Goal: Task Accomplishment & Management: Manage account settings

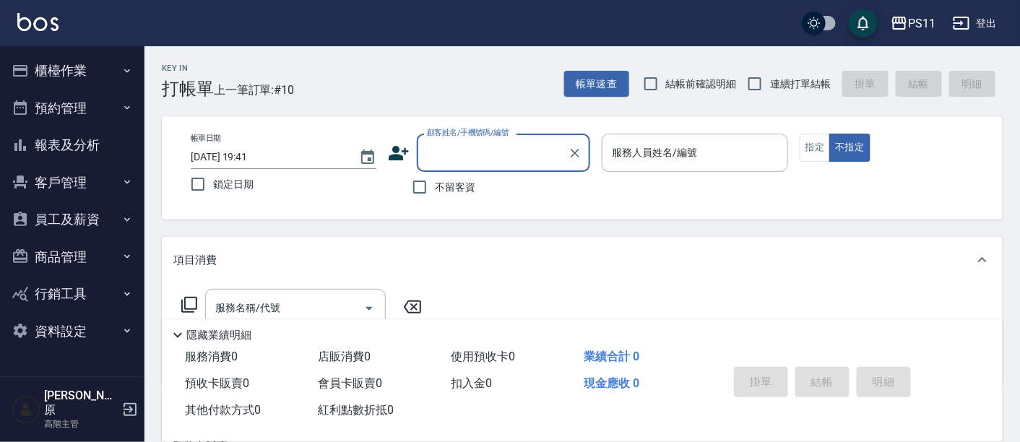
click at [88, 225] on button "員工及薪資" at bounding box center [72, 220] width 133 height 38
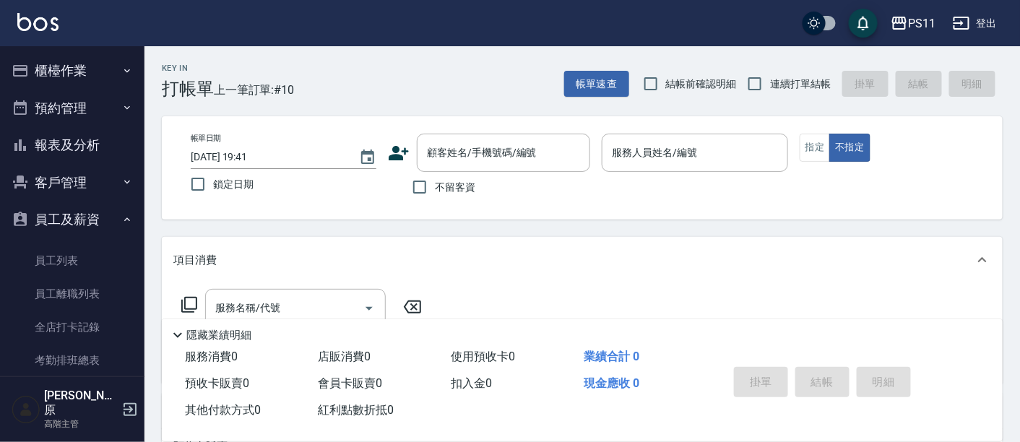
scroll to position [160, 0]
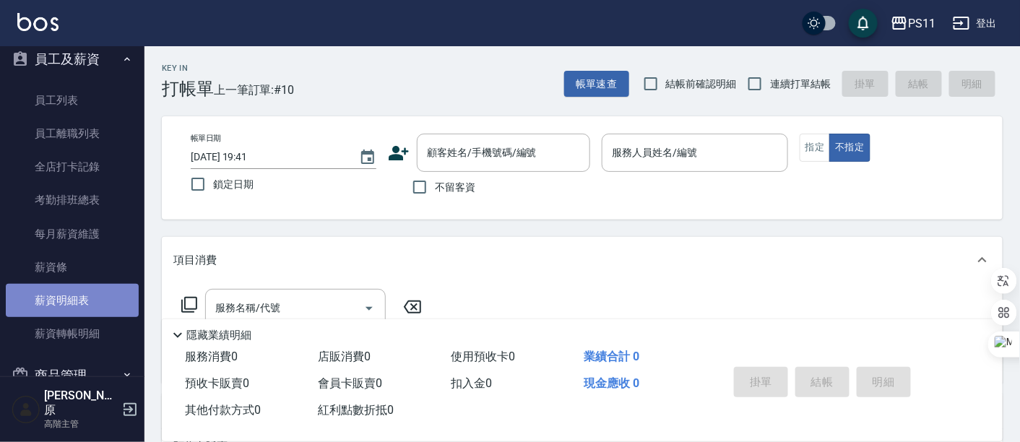
click at [80, 305] on link "薪資明細表" at bounding box center [72, 300] width 133 height 33
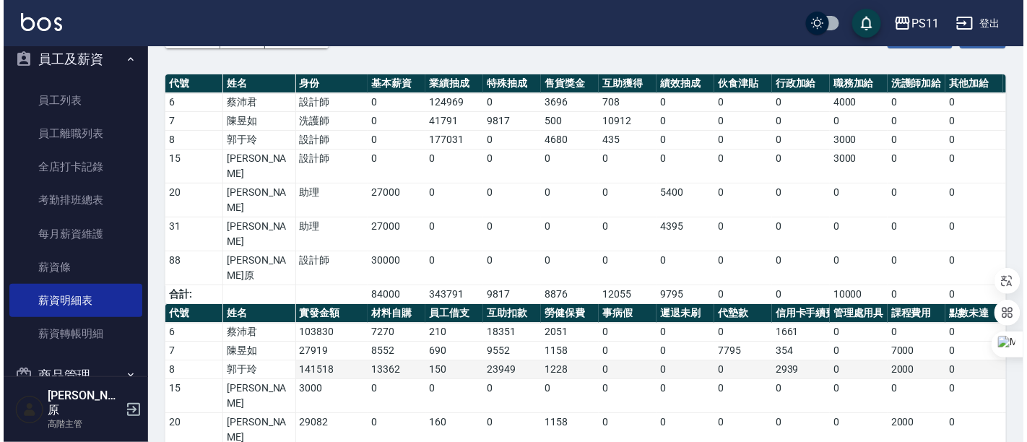
scroll to position [102, 0]
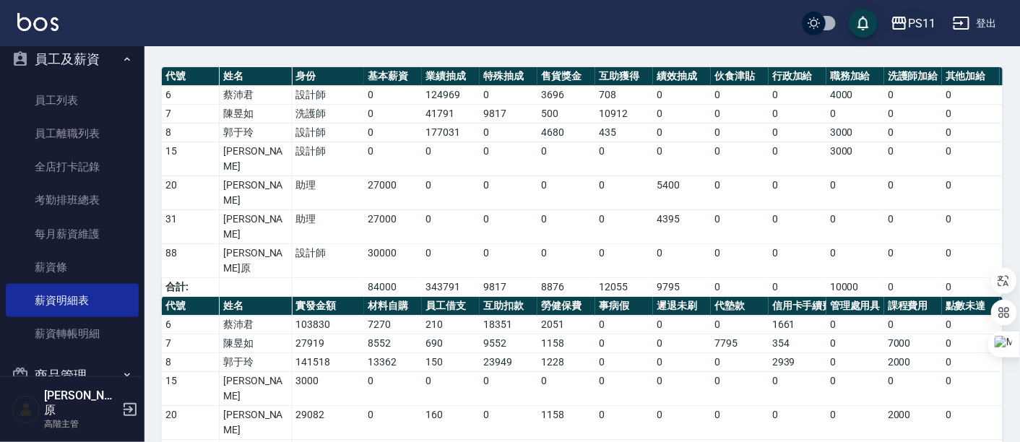
click at [931, 22] on div "PS11" at bounding box center [921, 23] width 27 height 18
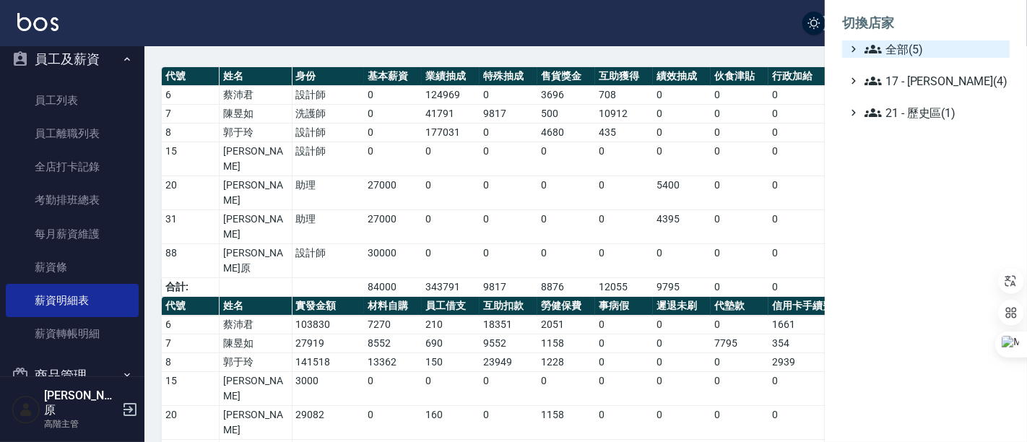
click at [926, 43] on span "全部(5)" at bounding box center [934, 48] width 139 height 17
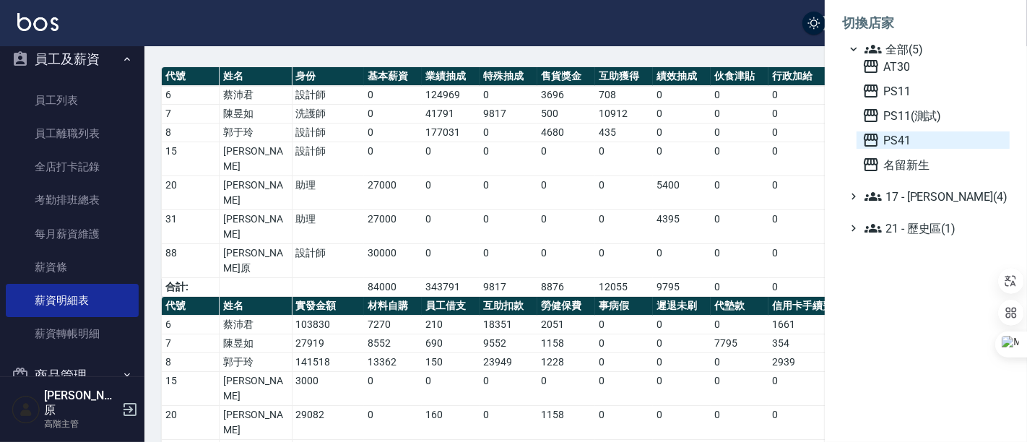
click at [920, 145] on span "PS41" at bounding box center [933, 139] width 142 height 17
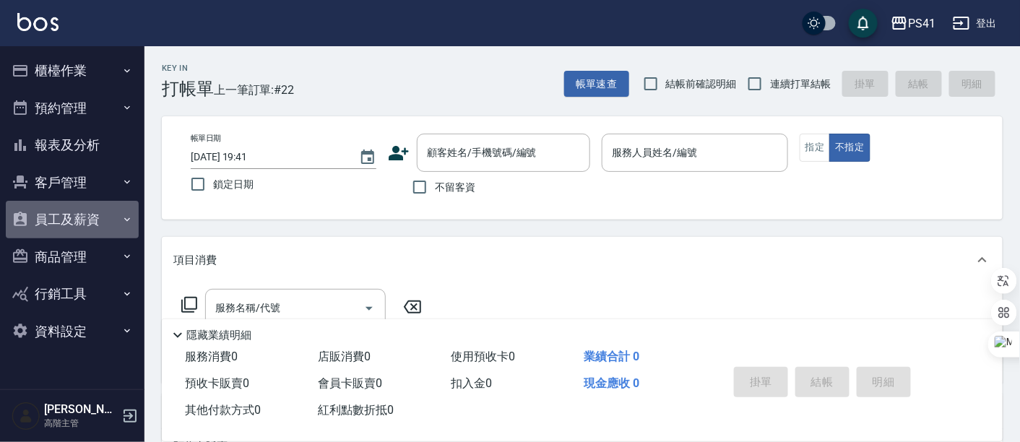
click at [100, 215] on button "員工及薪資" at bounding box center [72, 220] width 133 height 38
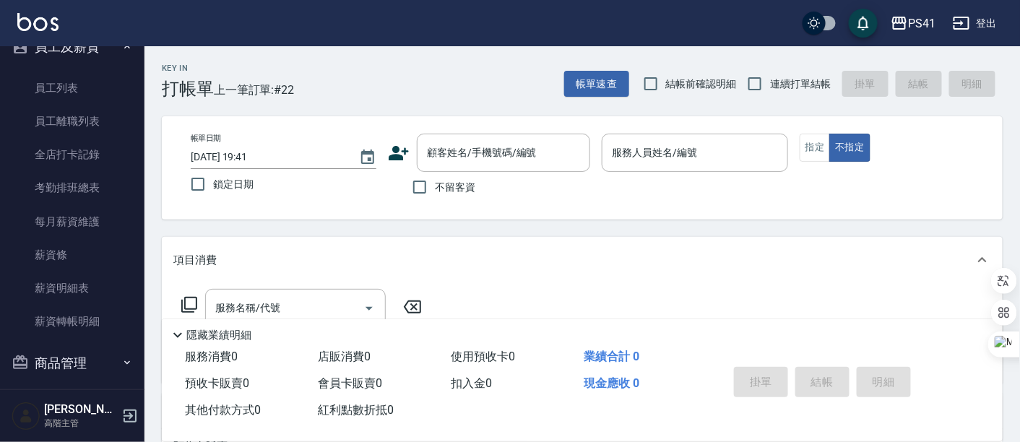
scroll to position [241, 0]
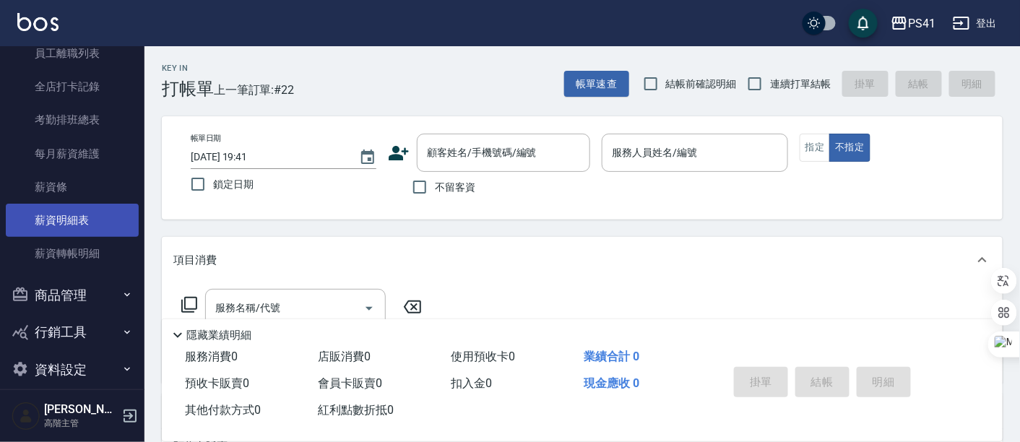
click at [86, 222] on link "薪資明細表" at bounding box center [72, 220] width 133 height 33
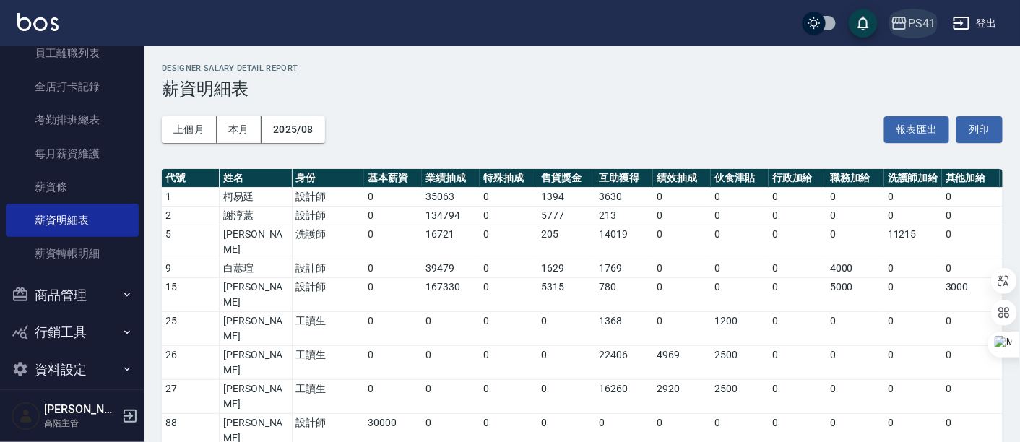
click at [918, 18] on div "PS41" at bounding box center [921, 23] width 27 height 18
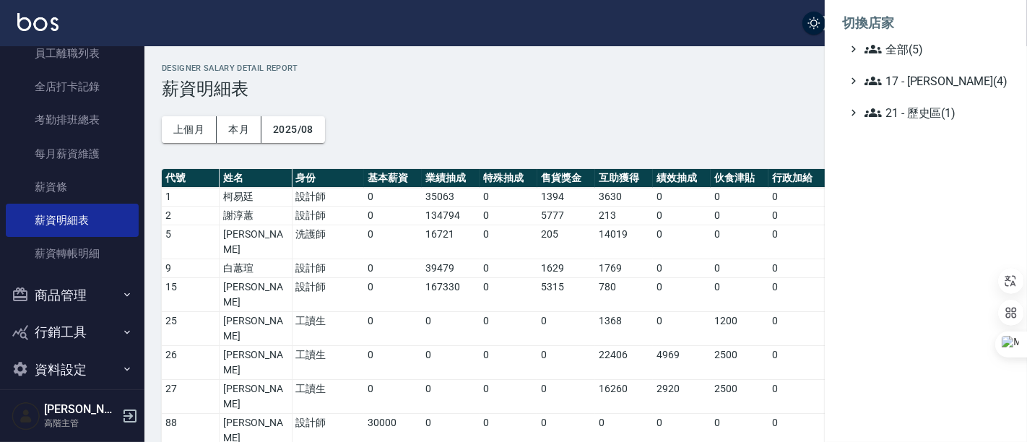
click at [926, 39] on ul "切換店家 全部(5) 17 - 顏鵬原(4) 21 - 歷史區(1)" at bounding box center [926, 63] width 202 height 127
click at [929, 44] on span "全部(5)" at bounding box center [934, 48] width 139 height 17
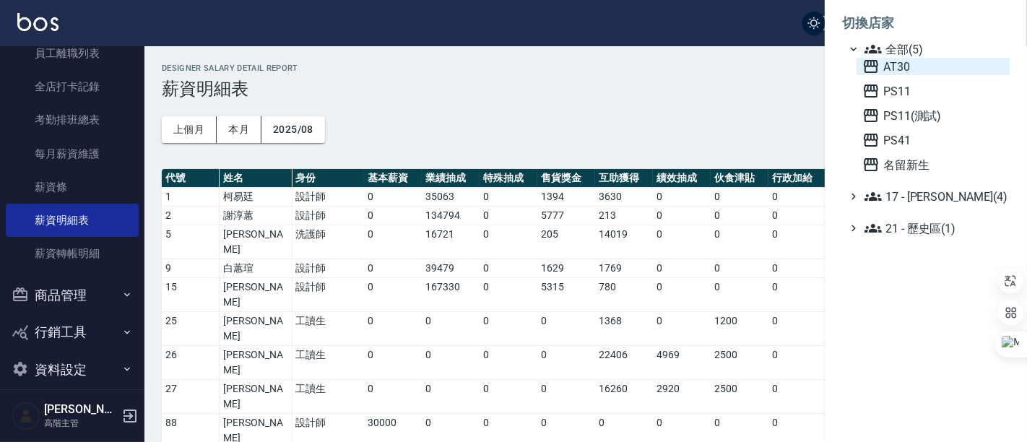
click at [899, 62] on span "AT30" at bounding box center [933, 66] width 142 height 17
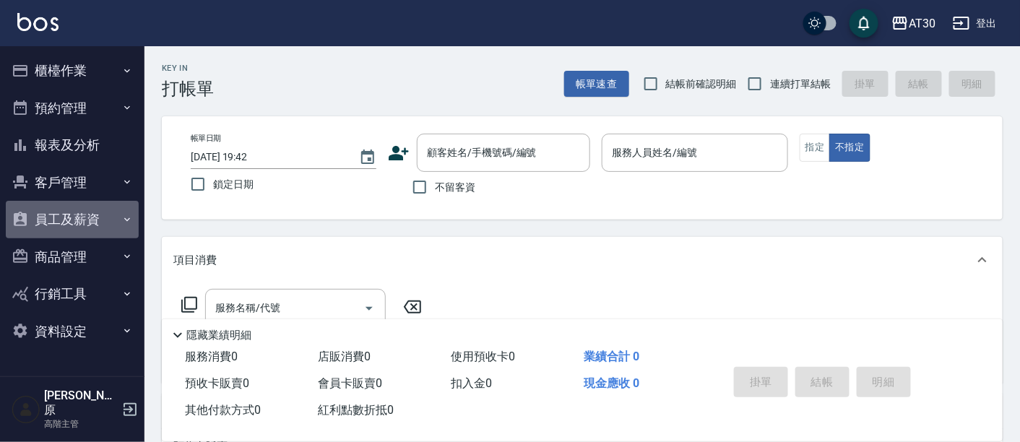
click at [66, 220] on button "員工及薪資" at bounding box center [72, 220] width 133 height 38
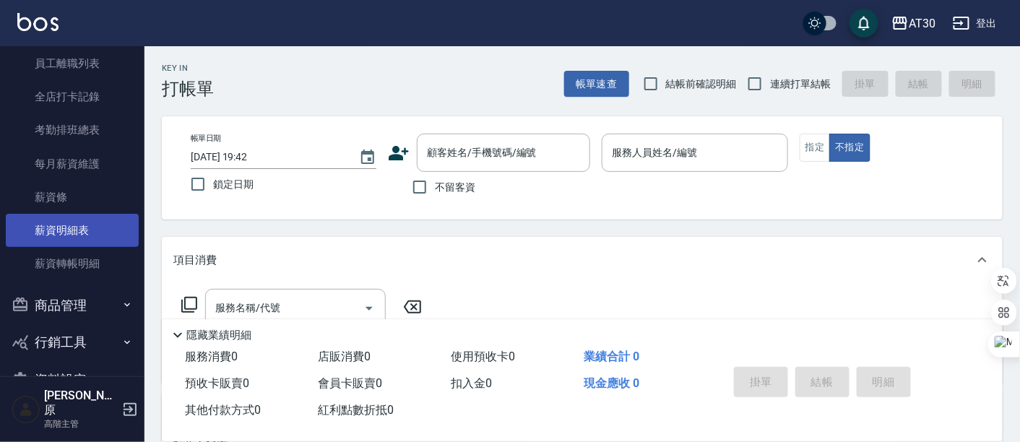
scroll to position [241, 0]
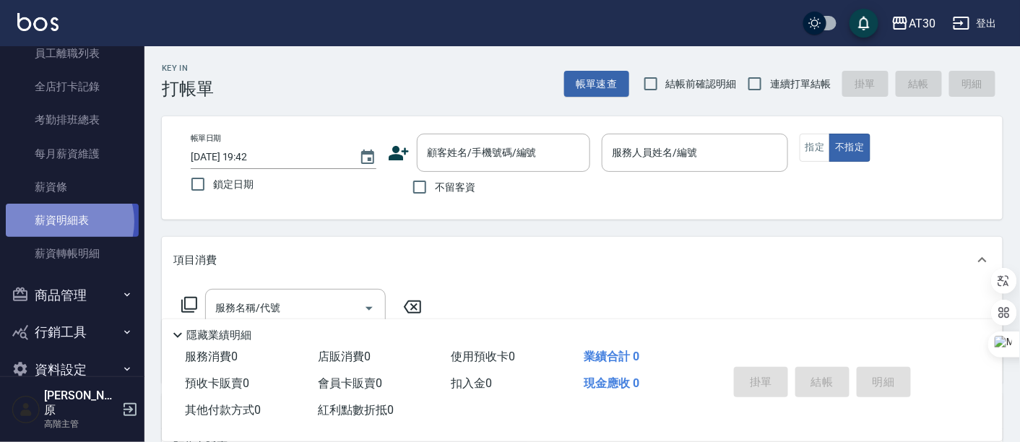
click at [61, 221] on link "薪資明細表" at bounding box center [72, 220] width 133 height 33
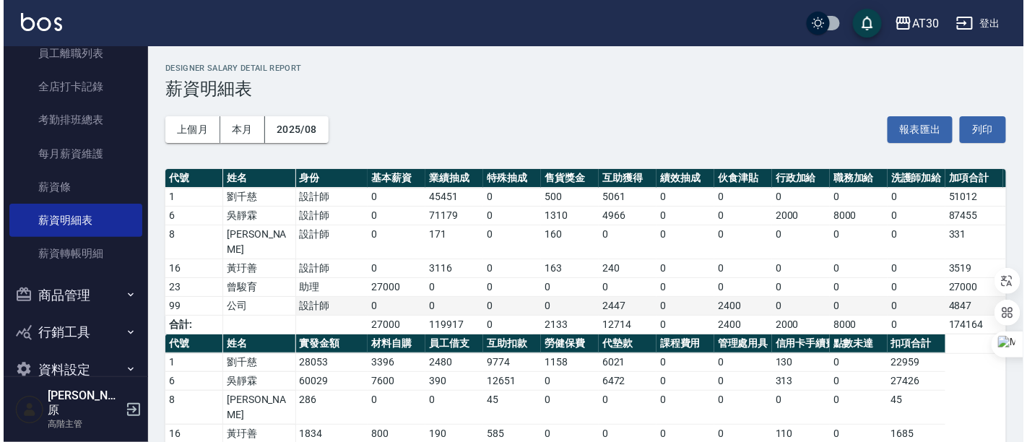
scroll to position [53, 0]
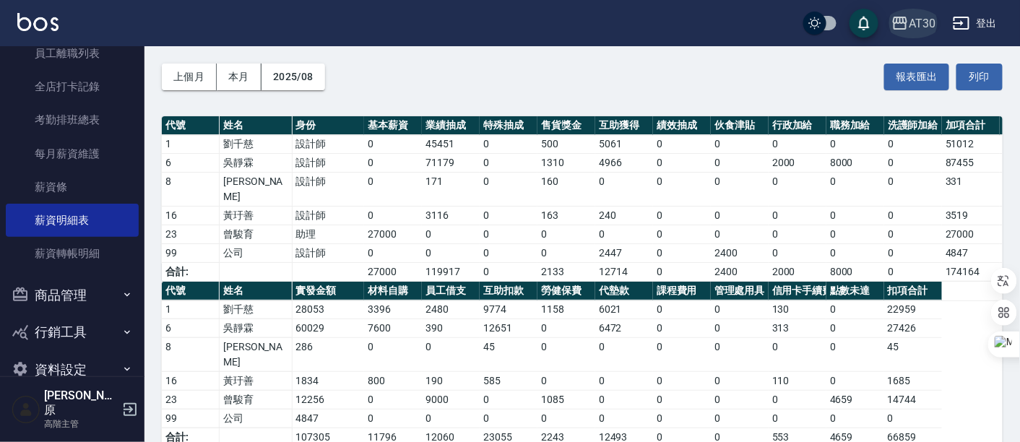
click at [915, 32] on div "AT30" at bounding box center [922, 23] width 27 height 18
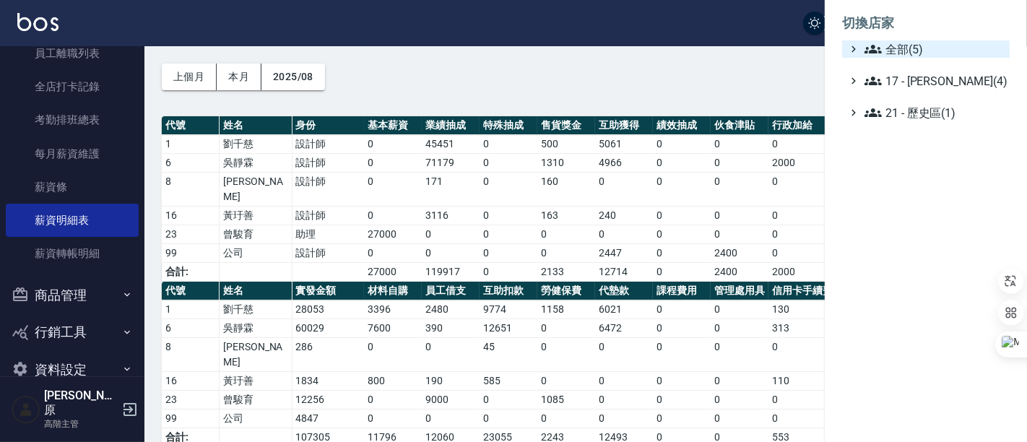
click at [933, 48] on span "全部(5)" at bounding box center [934, 48] width 139 height 17
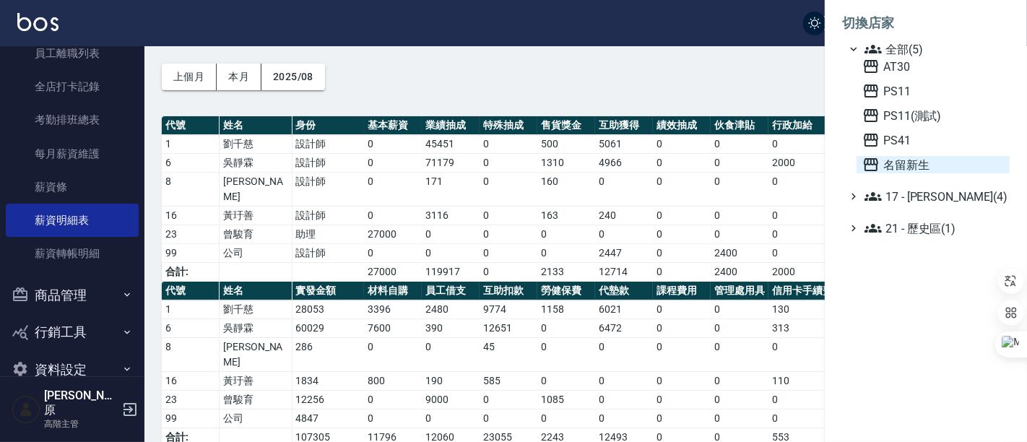
click at [901, 161] on span "名留新生" at bounding box center [933, 164] width 142 height 17
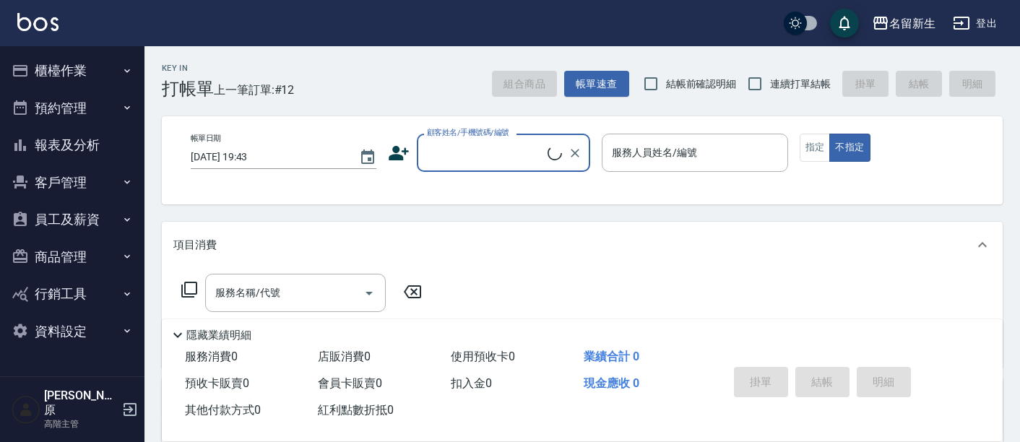
click at [113, 215] on button "員工及薪資" at bounding box center [72, 220] width 133 height 38
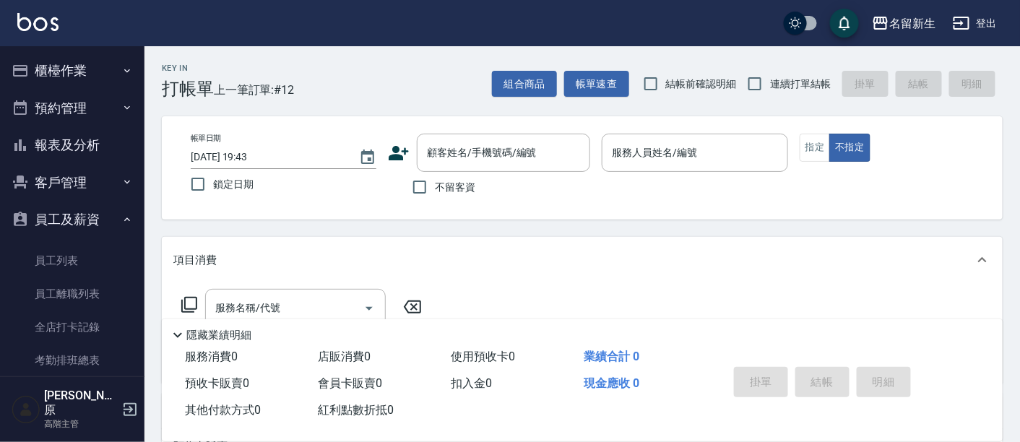
scroll to position [160, 0]
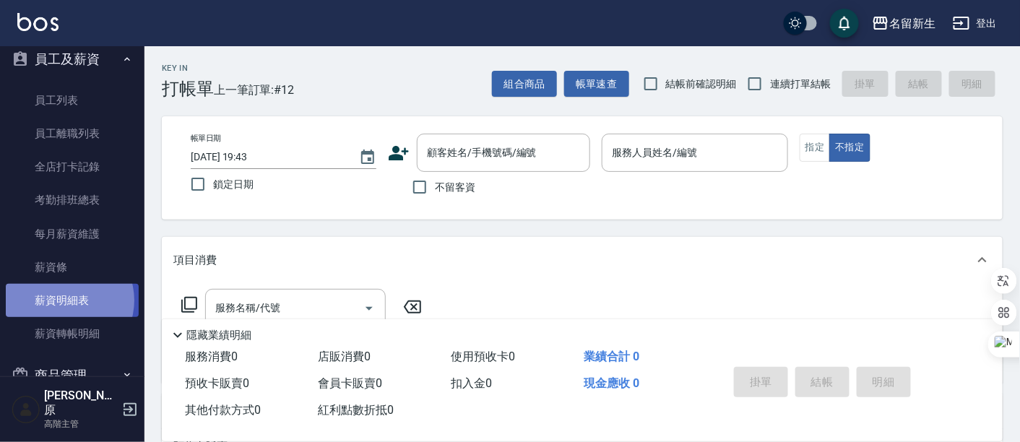
click at [64, 300] on link "薪資明細表" at bounding box center [72, 300] width 133 height 33
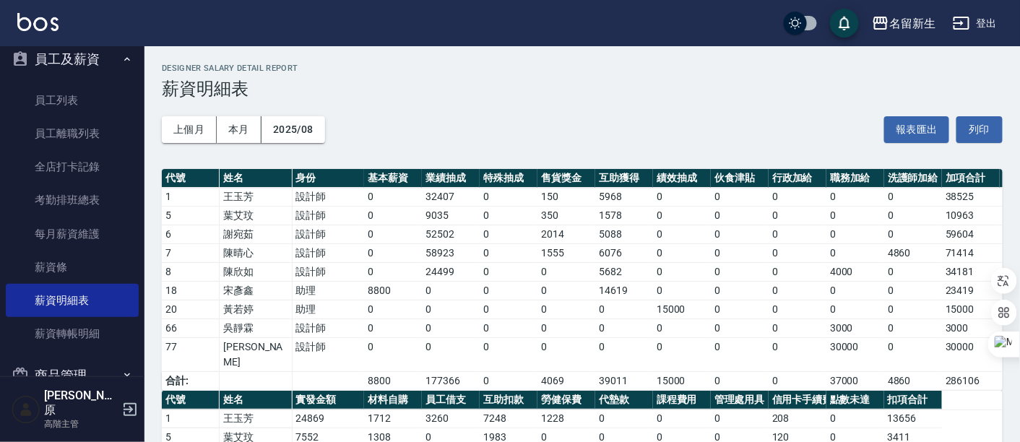
scroll to position [146, 0]
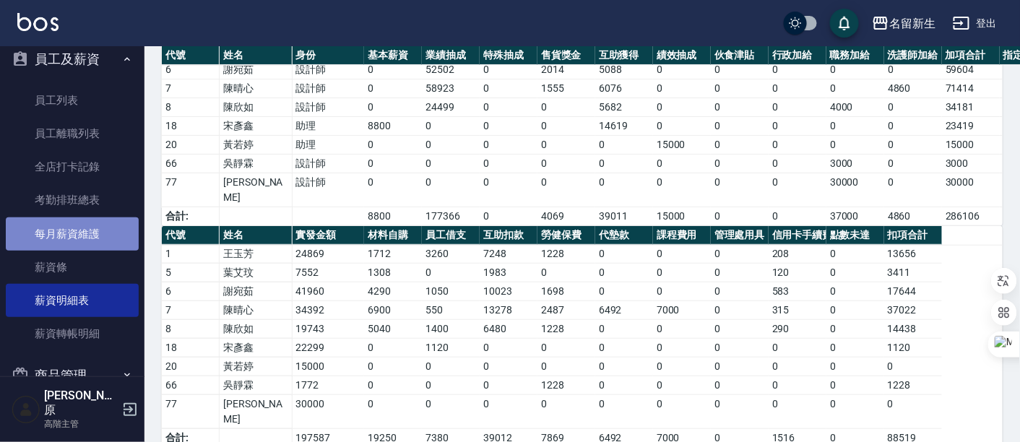
click at [111, 237] on link "每月薪資維護" at bounding box center [72, 233] width 133 height 33
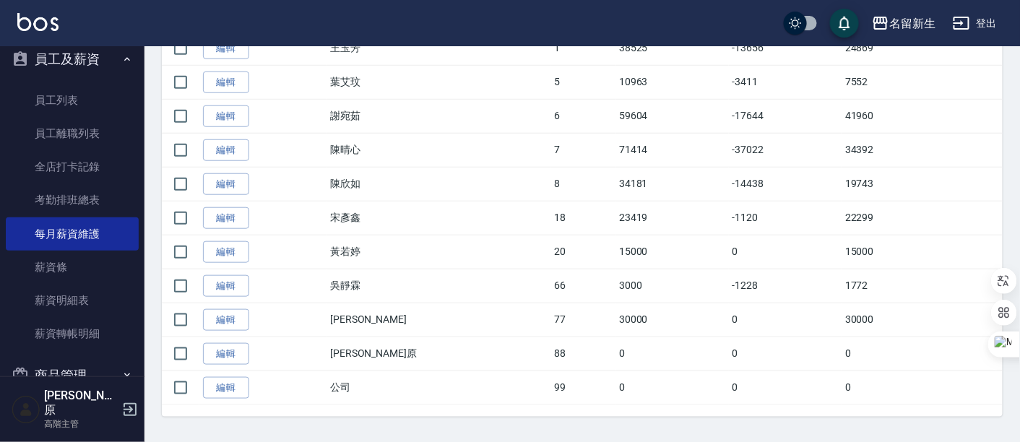
scroll to position [358, 0]
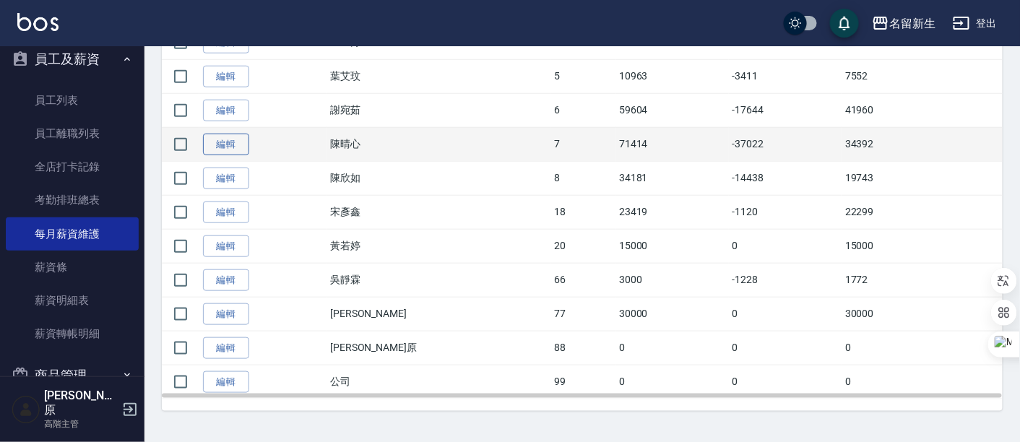
click at [232, 145] on link "編輯" at bounding box center [226, 145] width 46 height 22
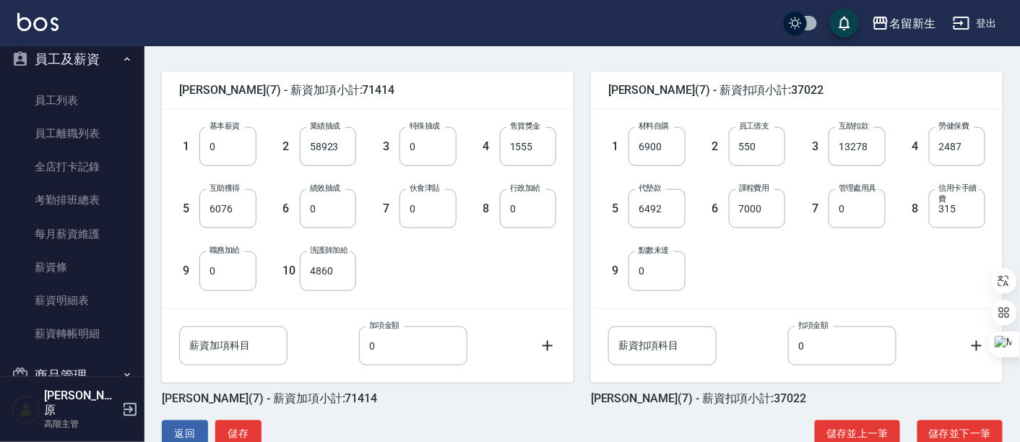
scroll to position [371, 0]
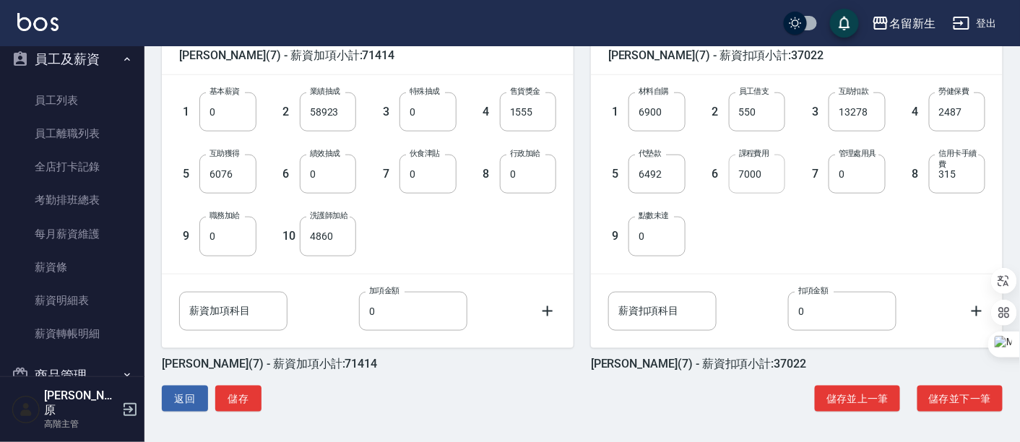
click at [769, 172] on input "7000" at bounding box center [757, 174] width 56 height 39
type input "0"
click at [862, 213] on div "1 材料自購 6900 材料自購 2 員工借支 550 員工借支 3 互助扣款 13278 互助扣款 4 勞健保費 2487 勞健保費 5 代墊款 6492 …" at bounding box center [785, 162] width 400 height 186
click at [238, 399] on button "儲存" at bounding box center [238, 399] width 46 height 27
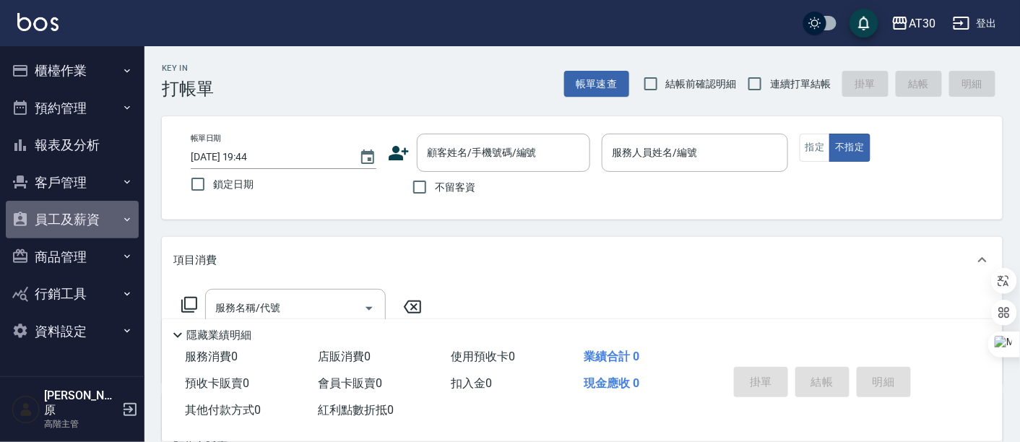
click at [69, 209] on button "員工及薪資" at bounding box center [72, 220] width 133 height 38
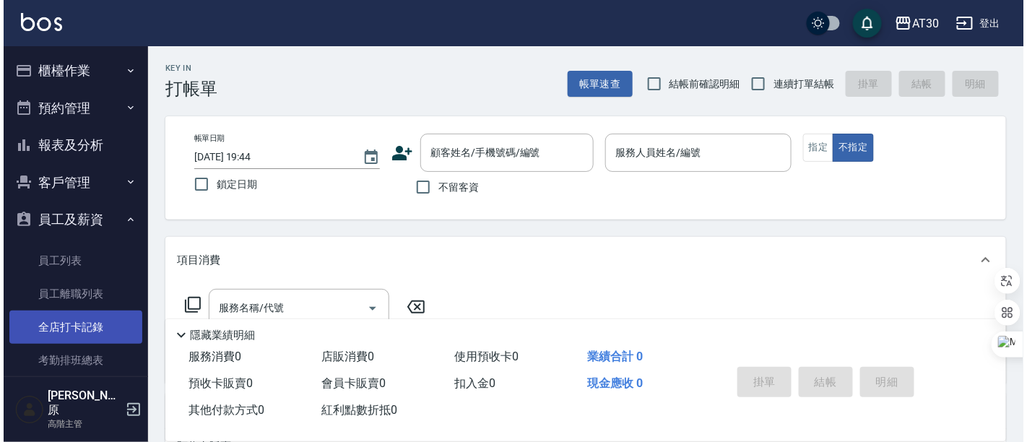
scroll to position [80, 0]
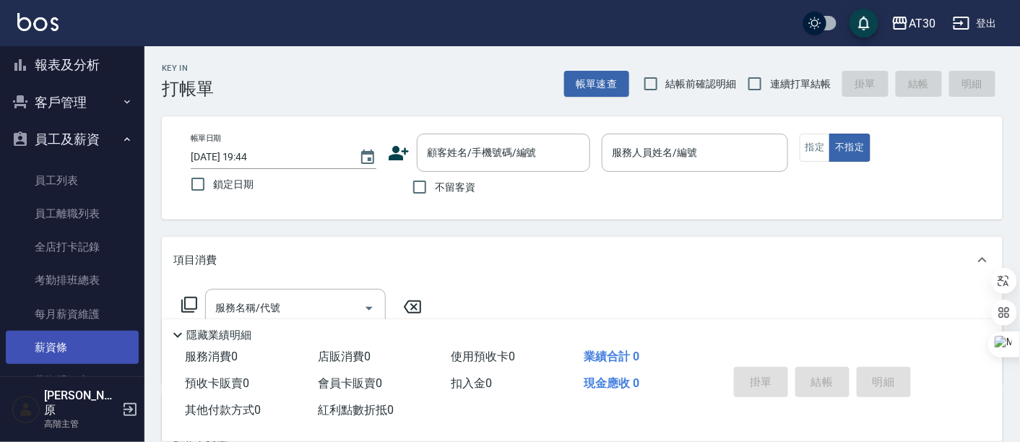
click at [70, 338] on link "薪資條" at bounding box center [72, 347] width 133 height 33
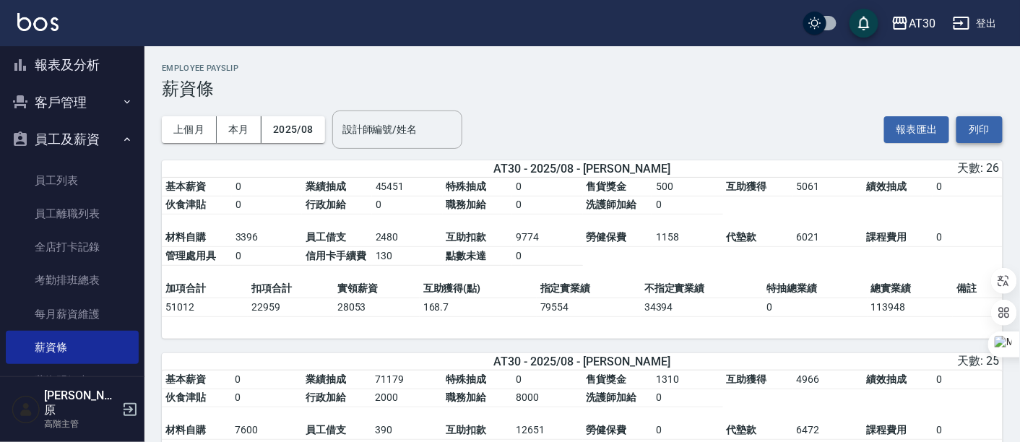
click at [986, 131] on button "列印" at bounding box center [979, 129] width 46 height 27
click at [916, 28] on div "AT30" at bounding box center [922, 23] width 27 height 18
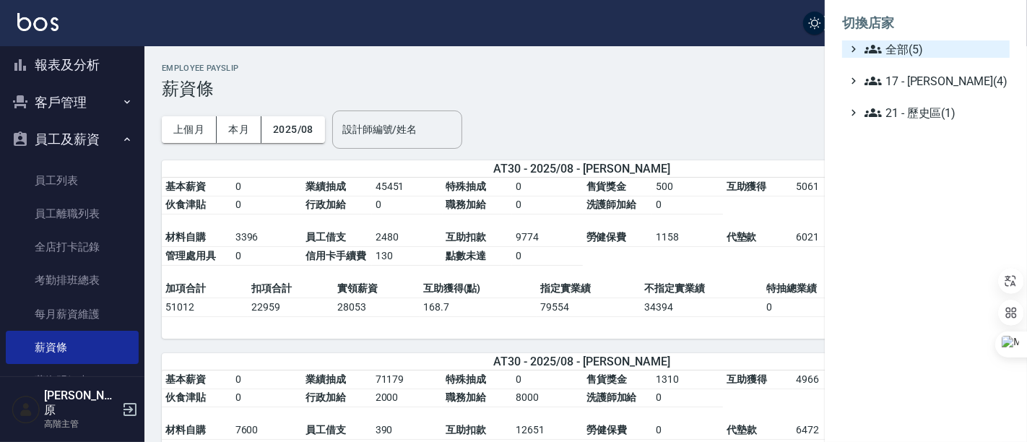
click at [914, 51] on span "全部(5)" at bounding box center [934, 48] width 139 height 17
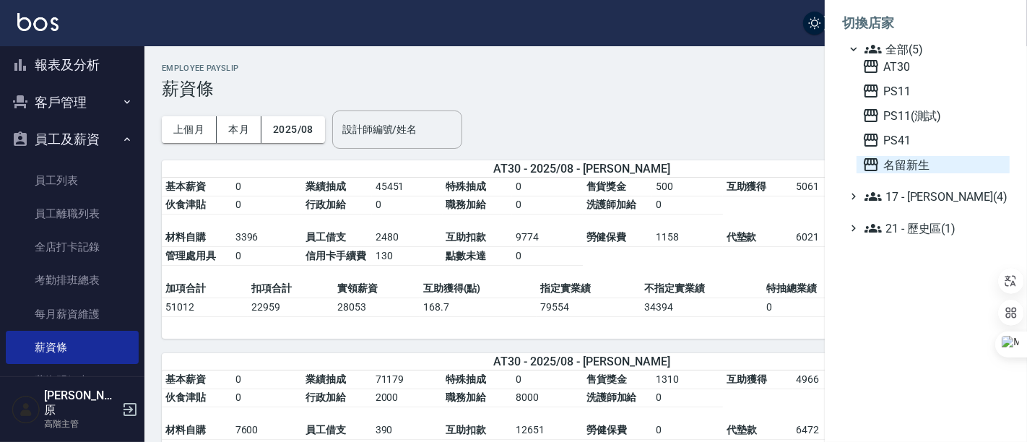
click at [900, 160] on span "名留新生" at bounding box center [933, 164] width 142 height 17
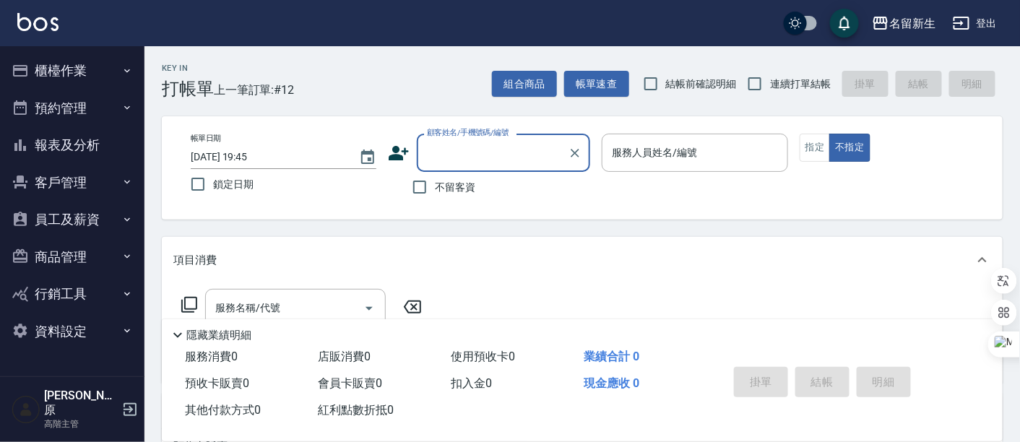
click at [76, 228] on button "員工及薪資" at bounding box center [72, 220] width 133 height 38
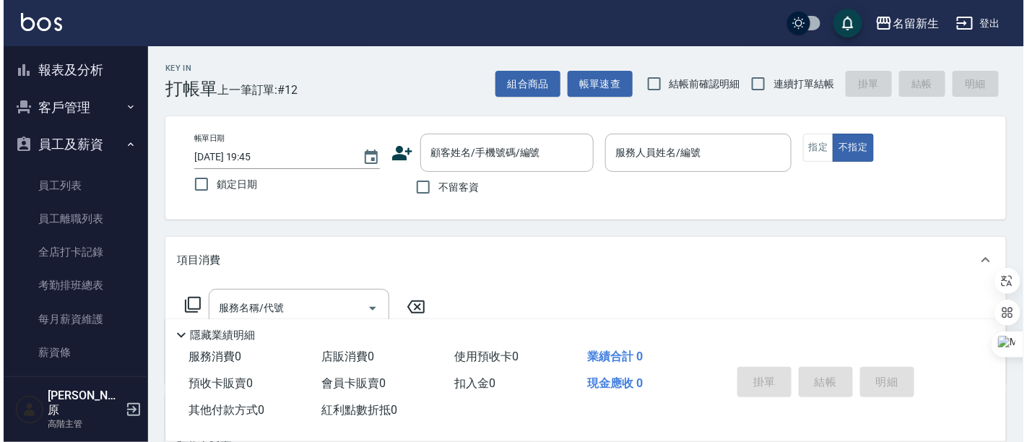
scroll to position [241, 0]
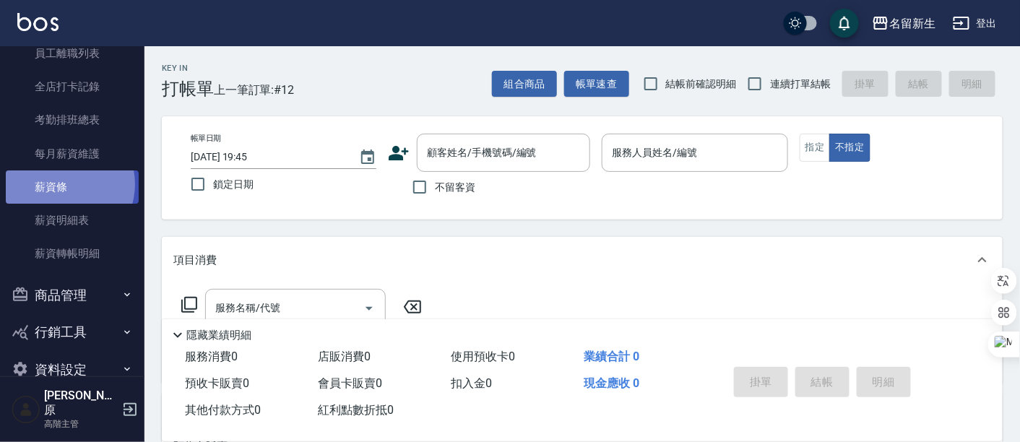
click at [62, 183] on link "薪資條" at bounding box center [72, 186] width 133 height 33
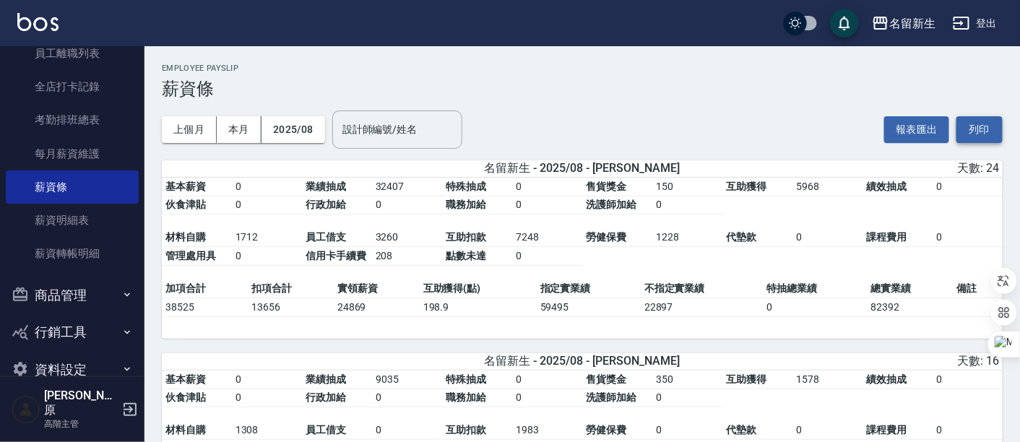
click at [977, 135] on button "列印" at bounding box center [979, 129] width 46 height 27
click at [912, 31] on div "名留新生" at bounding box center [912, 23] width 46 height 18
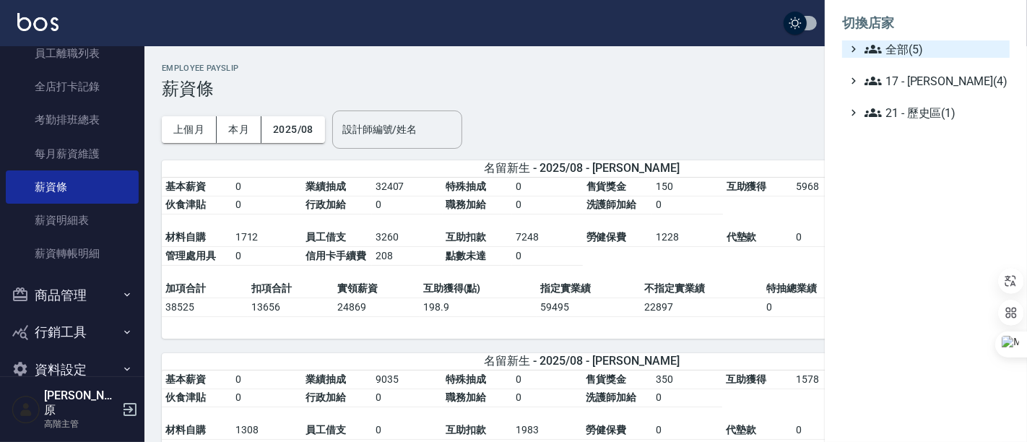
click at [916, 51] on span "全部(5)" at bounding box center [934, 48] width 139 height 17
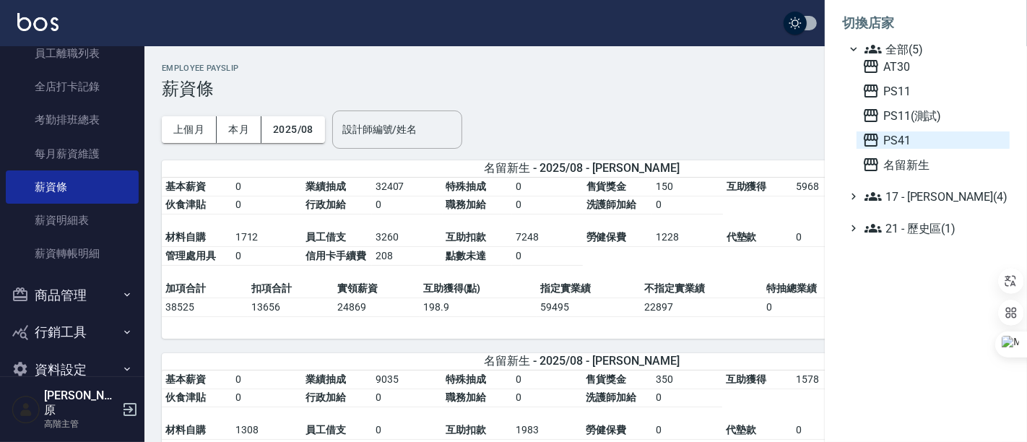
click at [907, 138] on span "PS41" at bounding box center [933, 139] width 142 height 17
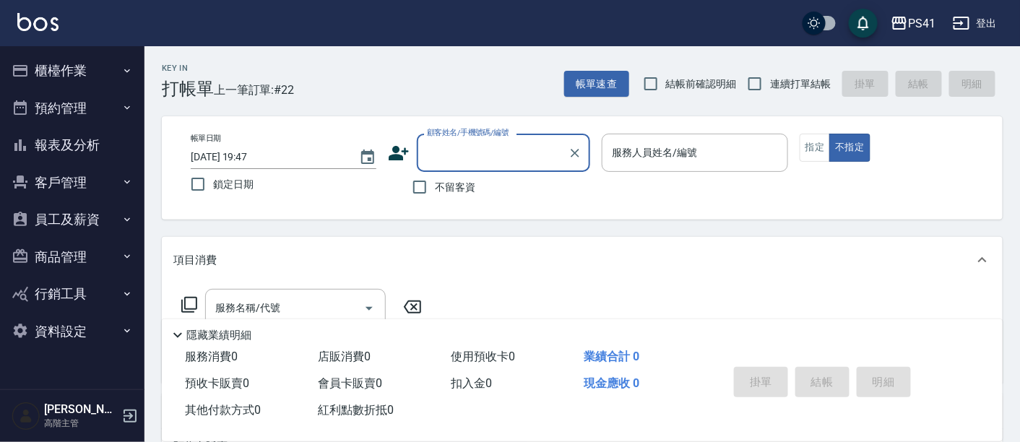
click at [82, 220] on button "員工及薪資" at bounding box center [72, 220] width 133 height 38
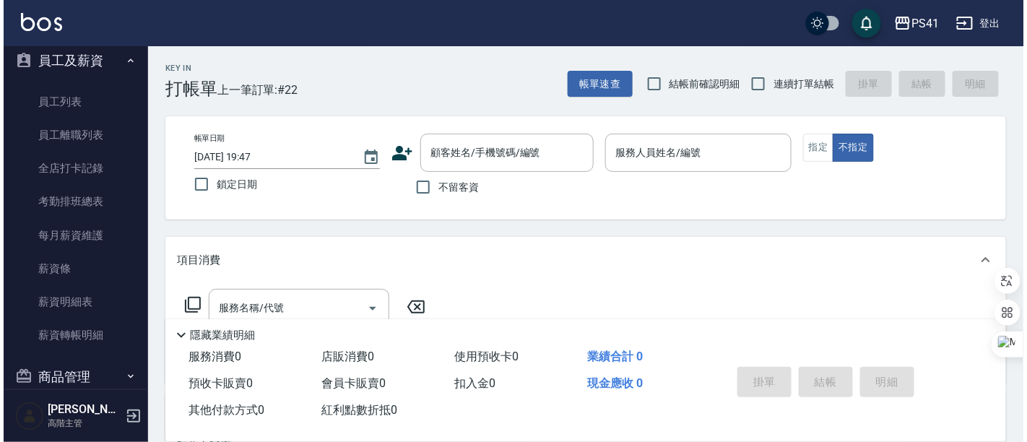
scroll to position [160, 0]
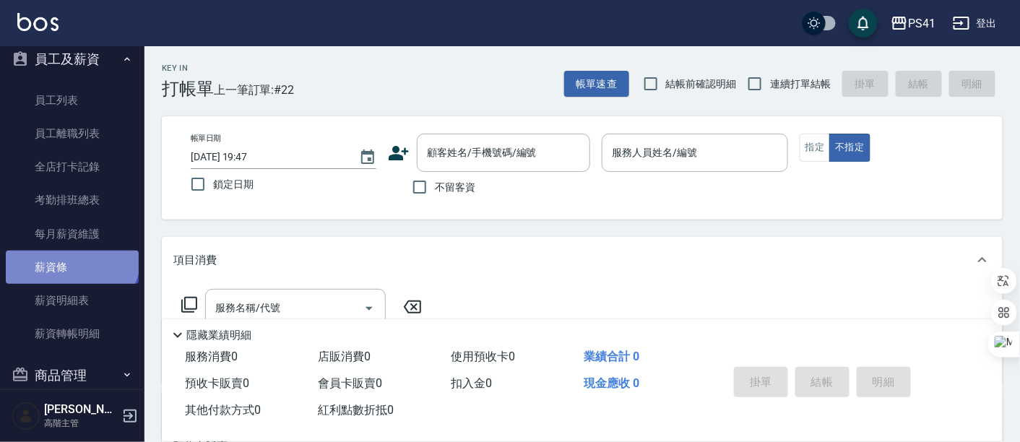
click at [70, 256] on link "薪資條" at bounding box center [72, 267] width 133 height 33
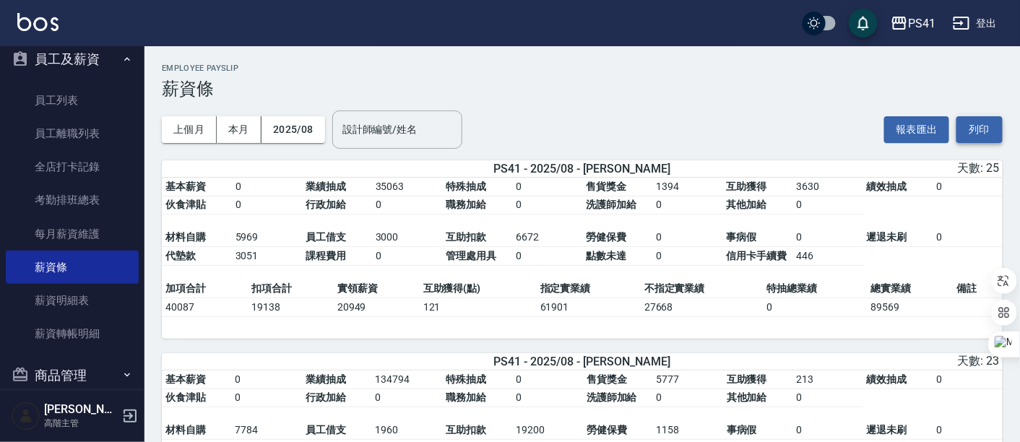
click at [973, 131] on button "列印" at bounding box center [979, 129] width 46 height 27
click at [920, 33] on button "PS41" at bounding box center [913, 24] width 56 height 30
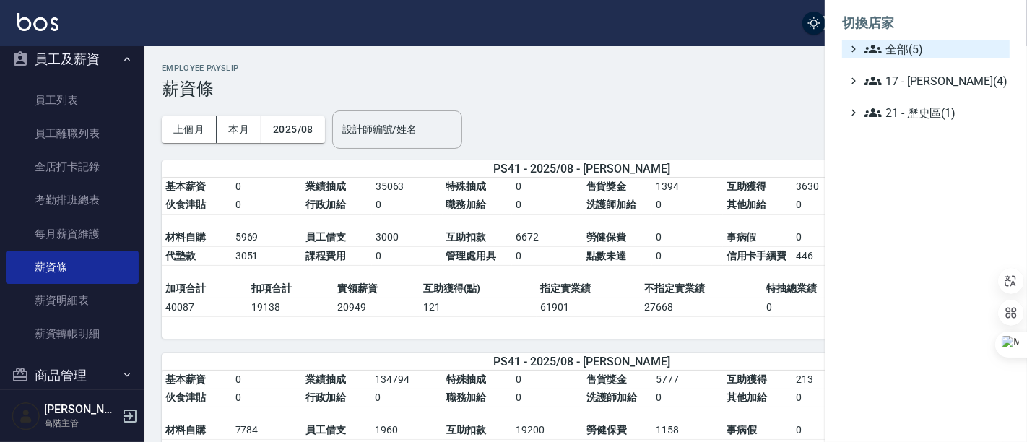
click at [917, 44] on span "全部(5)" at bounding box center [934, 48] width 139 height 17
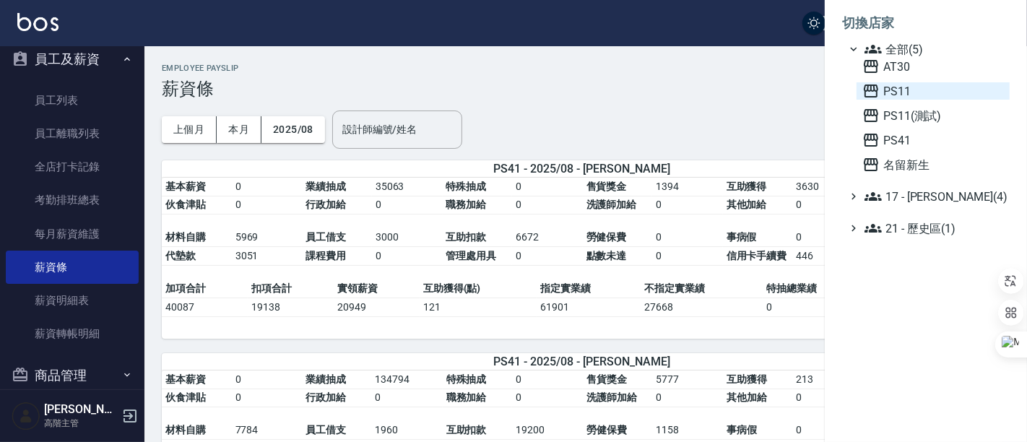
click at [911, 93] on span "PS11" at bounding box center [933, 90] width 142 height 17
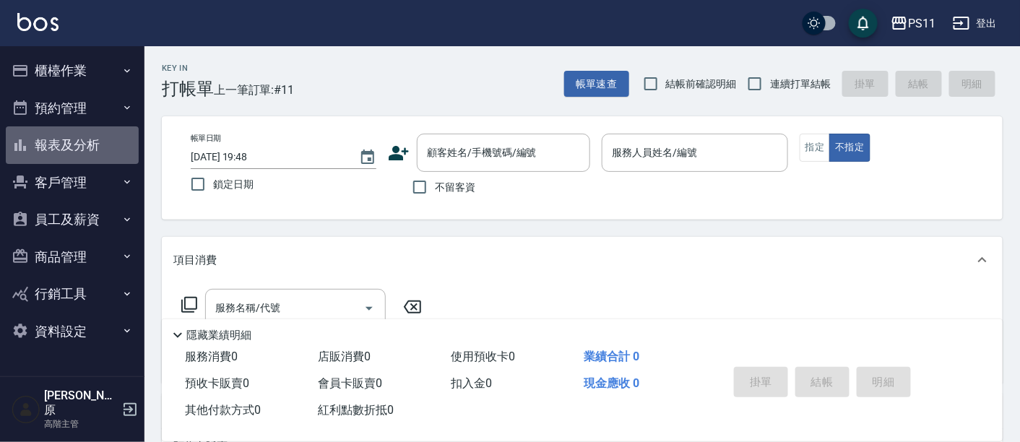
click at [87, 144] on button "報表及分析" at bounding box center [72, 145] width 133 height 38
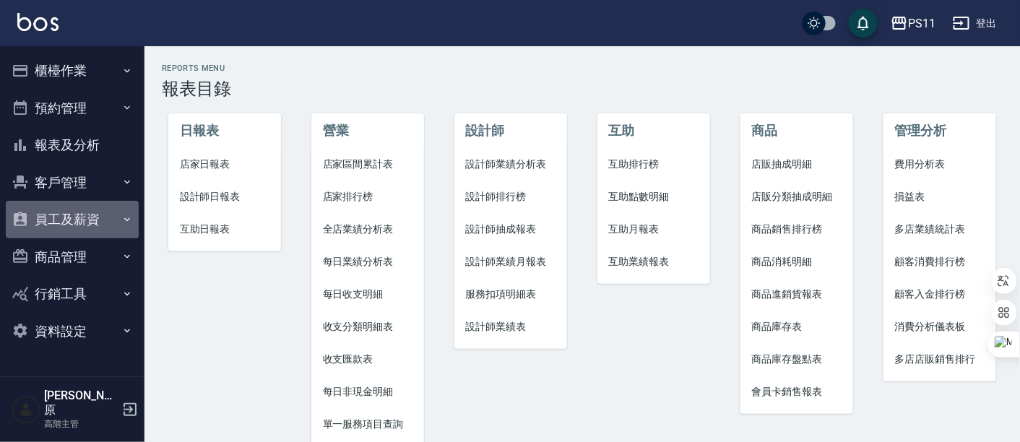
click at [80, 213] on button "員工及薪資" at bounding box center [72, 220] width 133 height 38
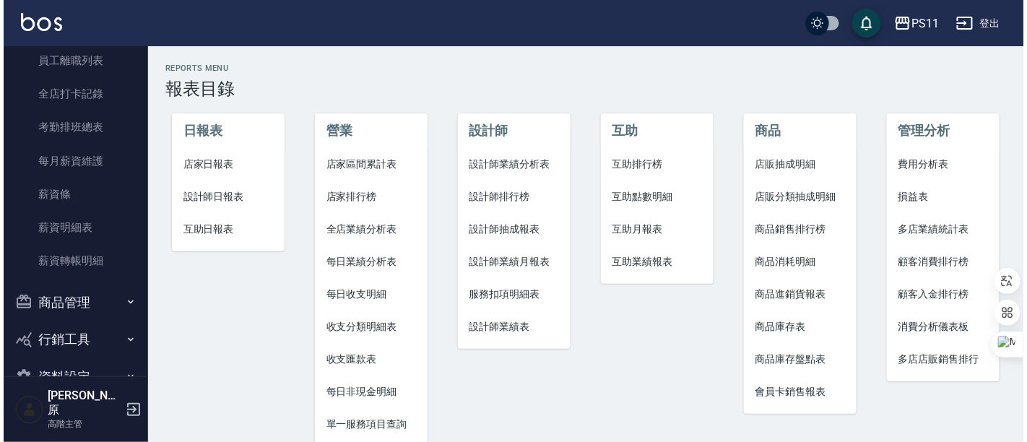
scroll to position [241, 0]
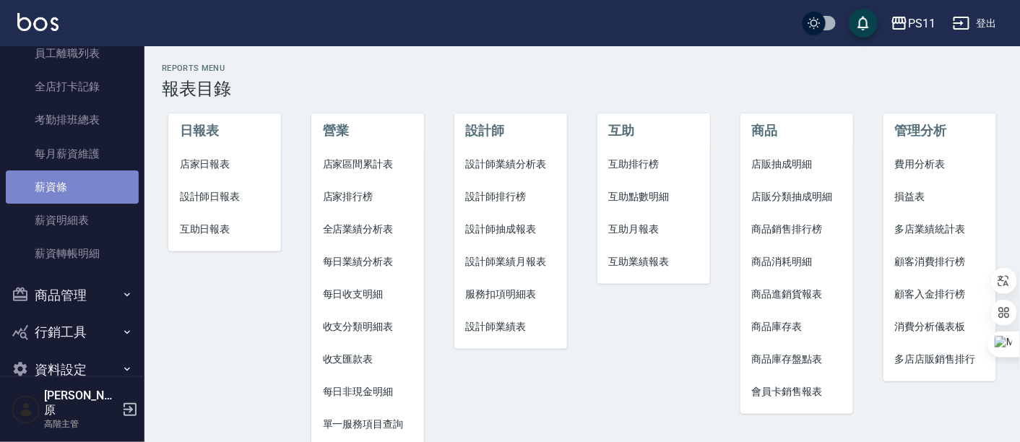
click at [79, 174] on link "薪資條" at bounding box center [72, 186] width 133 height 33
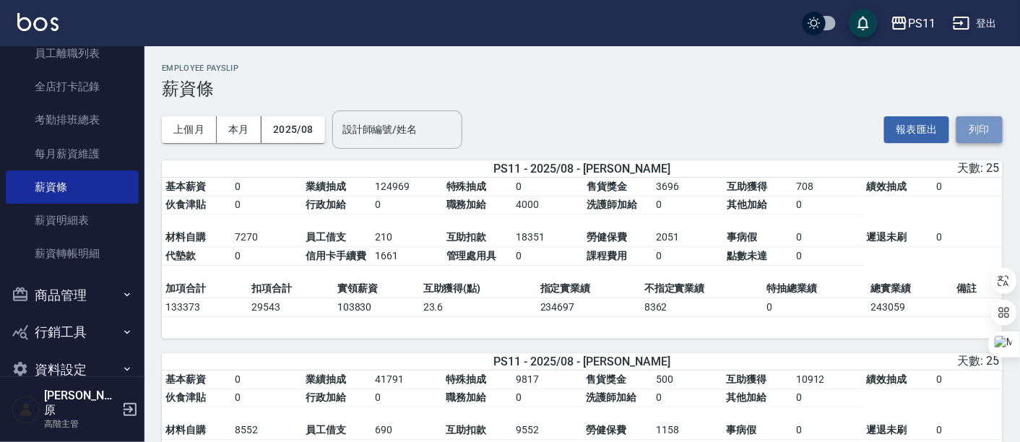
click at [984, 132] on button "列印" at bounding box center [979, 129] width 46 height 27
click at [910, 26] on div "PS11" at bounding box center [921, 23] width 27 height 18
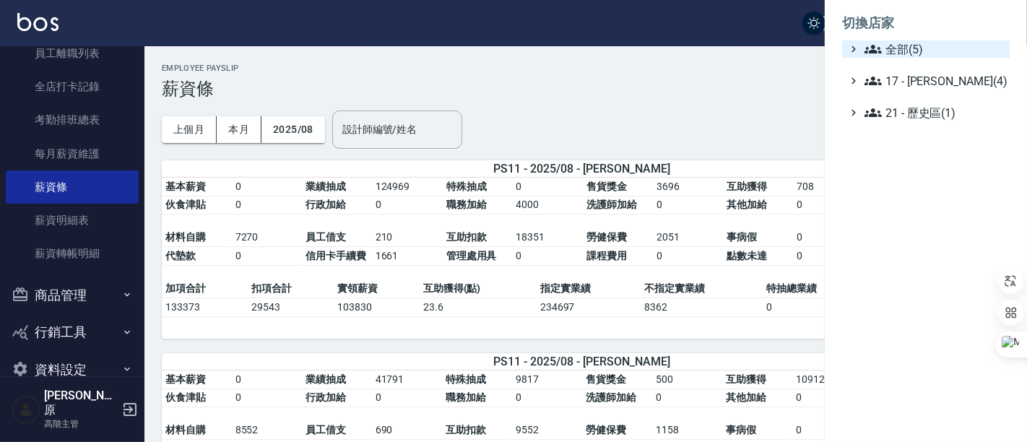
click at [921, 43] on span "全部(5)" at bounding box center [934, 48] width 139 height 17
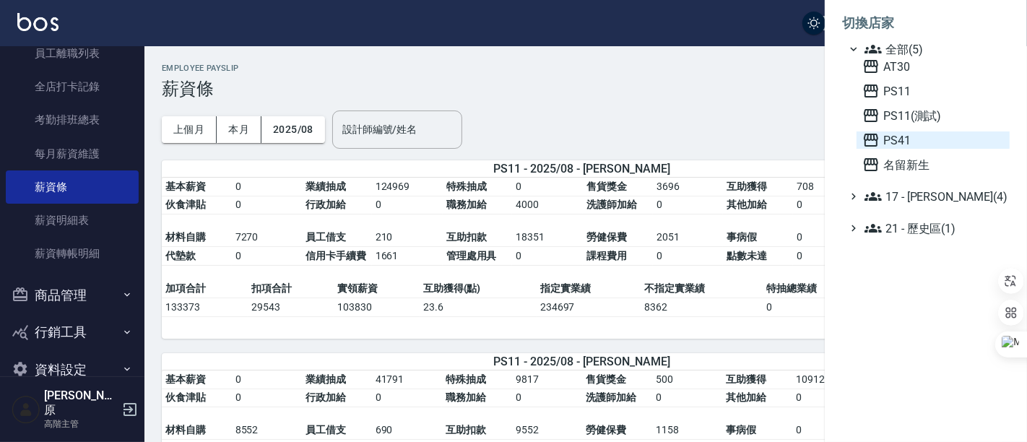
click at [906, 133] on span "PS41" at bounding box center [933, 139] width 142 height 17
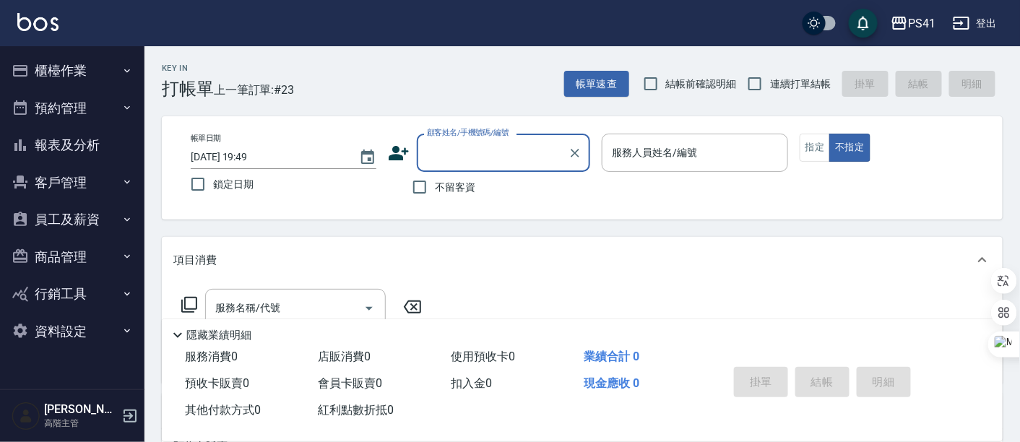
click at [72, 152] on button "報表及分析" at bounding box center [72, 145] width 133 height 38
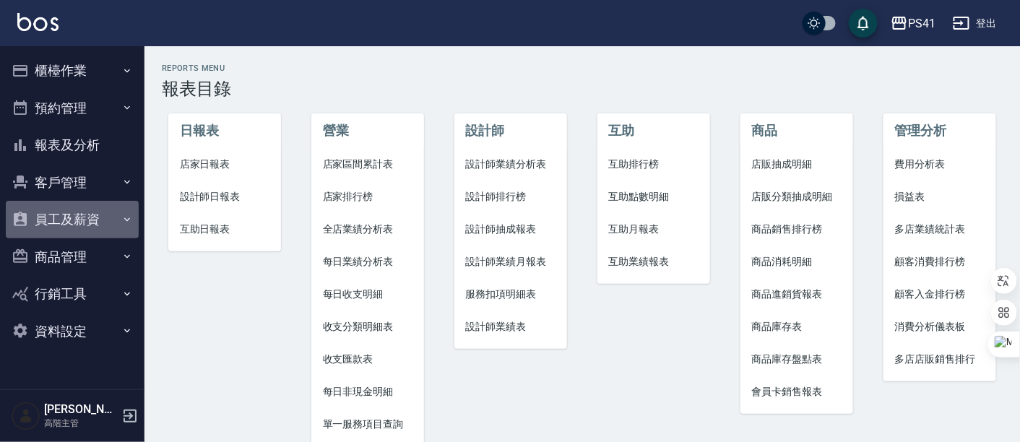
click at [69, 212] on button "員工及薪資" at bounding box center [72, 220] width 133 height 38
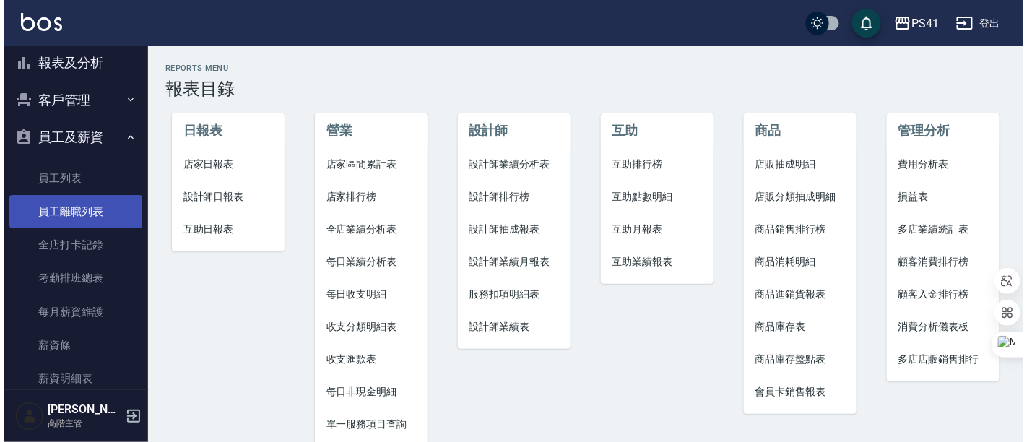
scroll to position [160, 0]
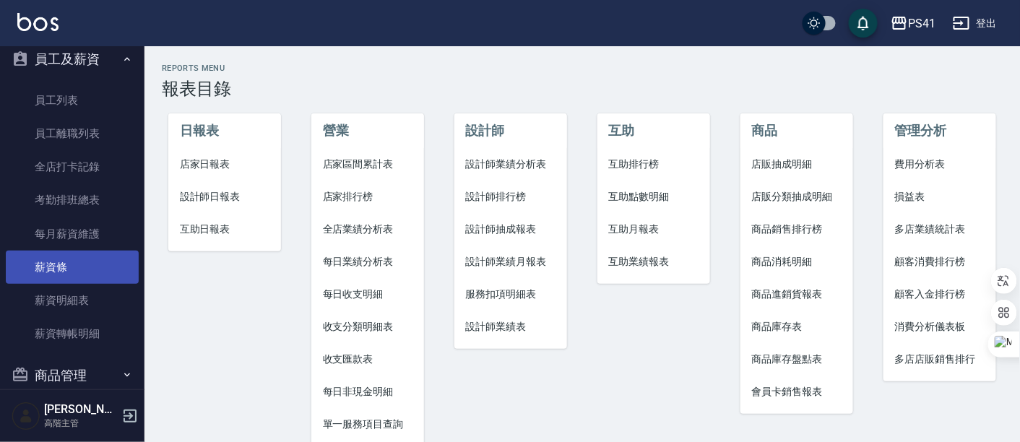
click at [75, 261] on link "薪資條" at bounding box center [72, 267] width 133 height 33
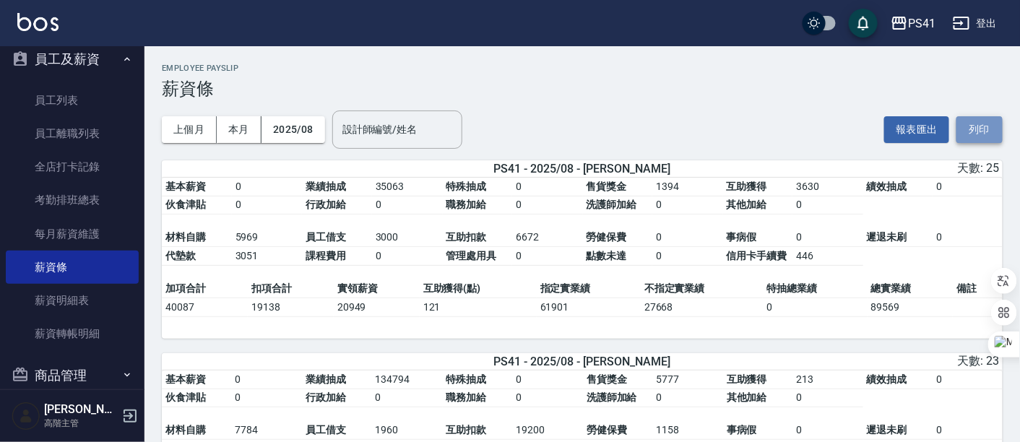
click at [972, 124] on button "列印" at bounding box center [979, 129] width 46 height 27
click at [924, 21] on div "PS41" at bounding box center [921, 23] width 27 height 18
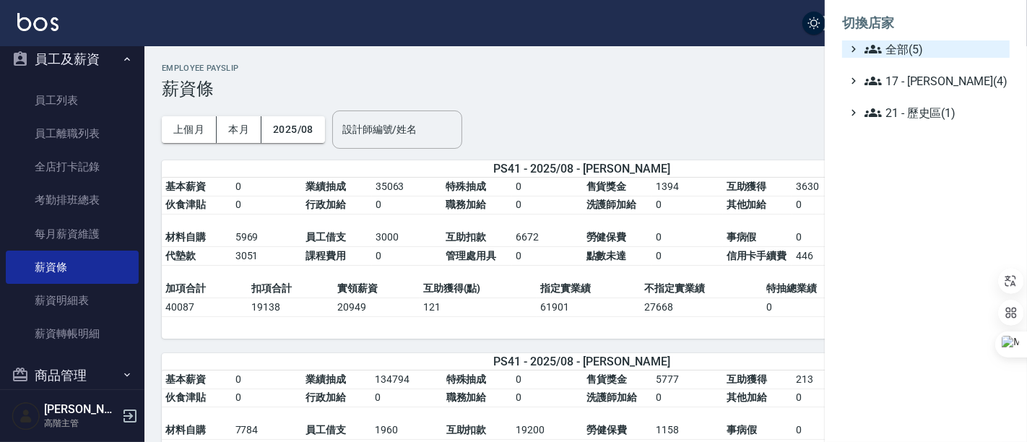
click at [925, 42] on span "全部(5)" at bounding box center [934, 48] width 139 height 17
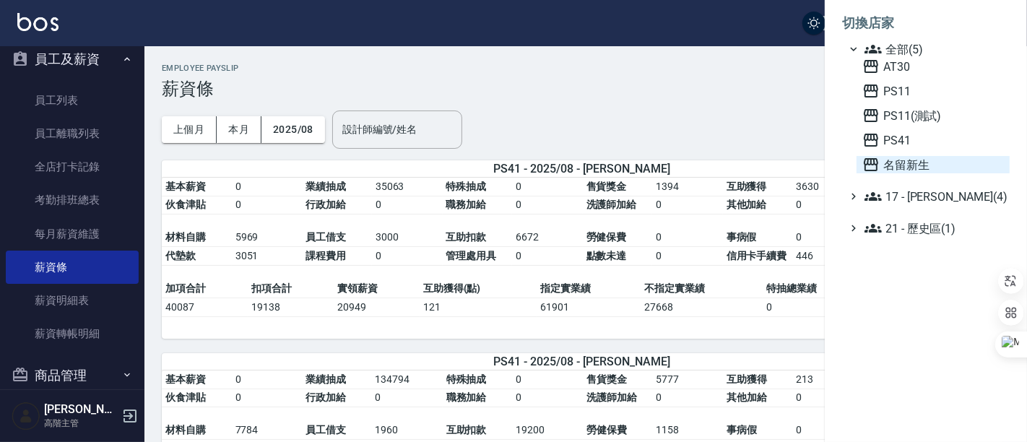
click at [910, 156] on span "名留新生" at bounding box center [933, 164] width 142 height 17
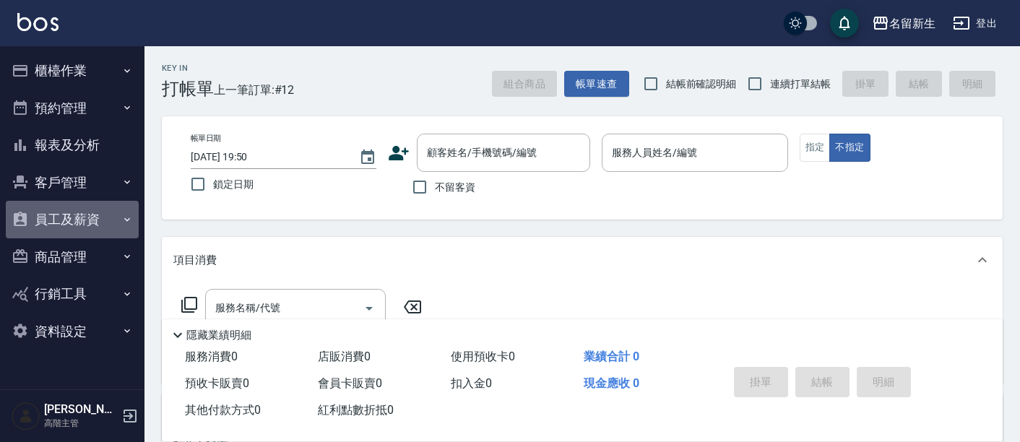
click at [68, 217] on button "員工及薪資" at bounding box center [72, 220] width 133 height 38
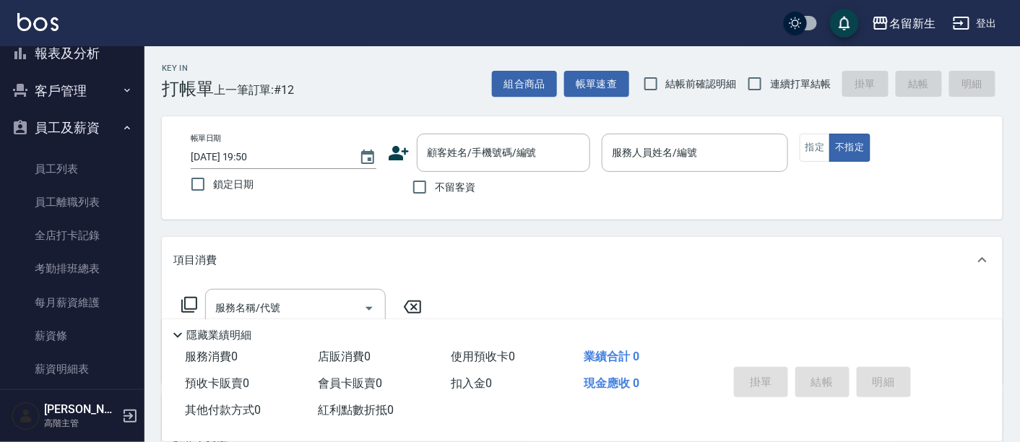
scroll to position [160, 0]
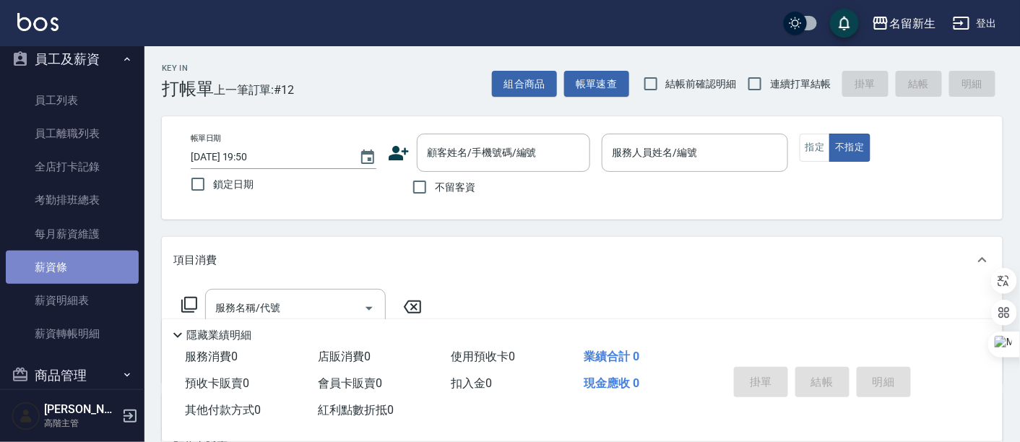
click at [72, 263] on link "薪資條" at bounding box center [72, 267] width 133 height 33
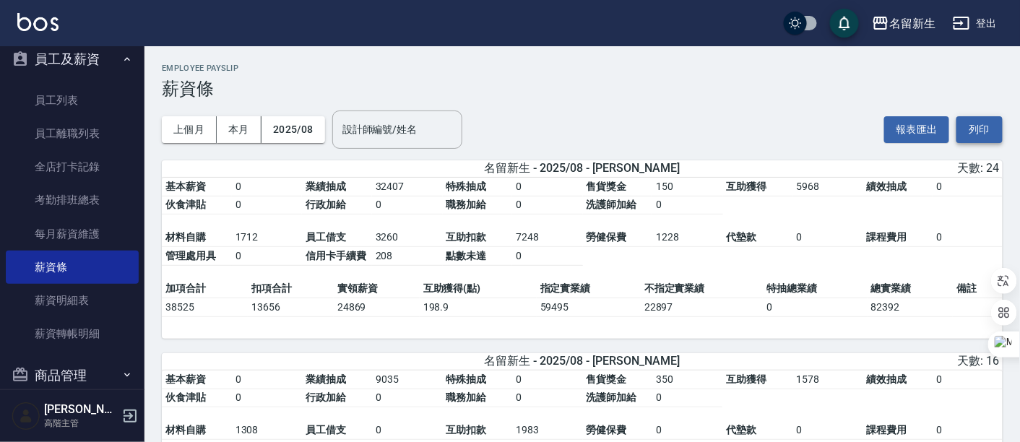
click at [969, 131] on button "列印" at bounding box center [979, 129] width 46 height 27
